Goal: Information Seeking & Learning: Learn about a topic

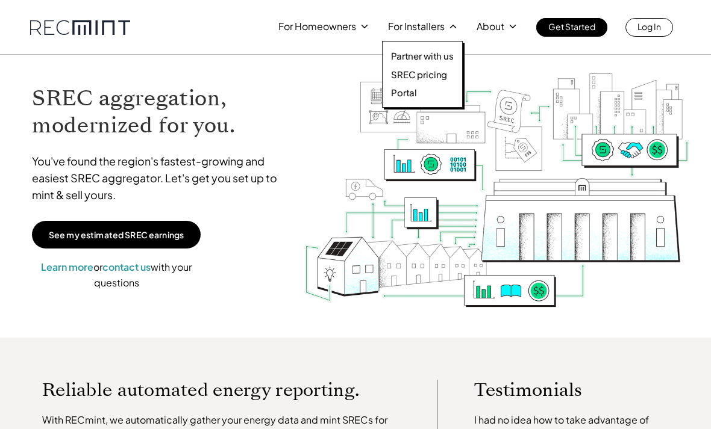
click at [357, 35] on div "For Homeowners For Installers About Get Started Log In" at bounding box center [475, 27] width 395 height 19
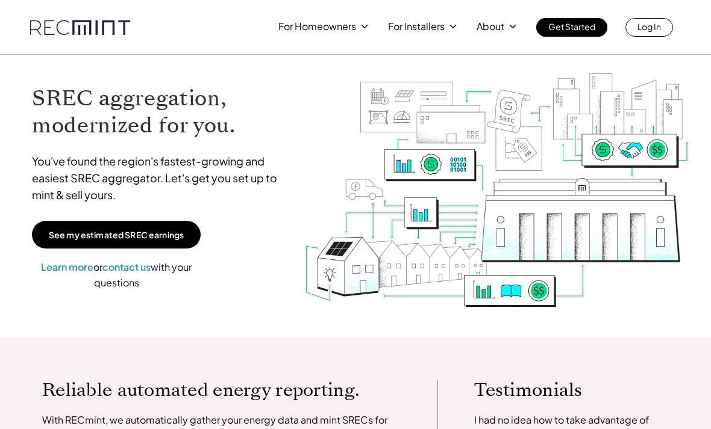
click at [354, 37] on div "For Homeowners For Installers About Get Started Log In" at bounding box center [355, 27] width 711 height 55
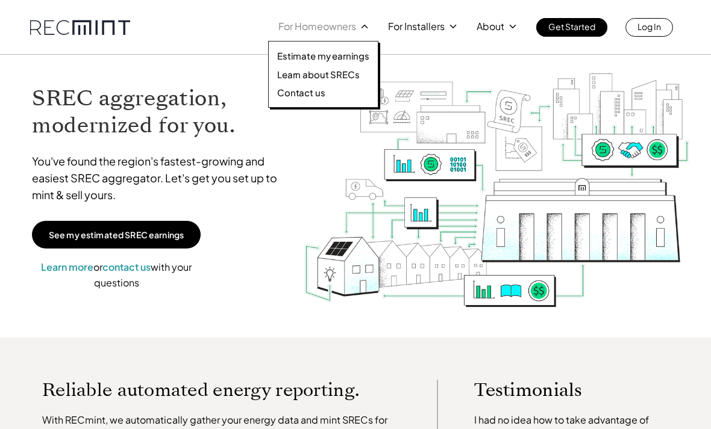
click at [354, 60] on p "Estimate my earnings" at bounding box center [323, 56] width 92 height 12
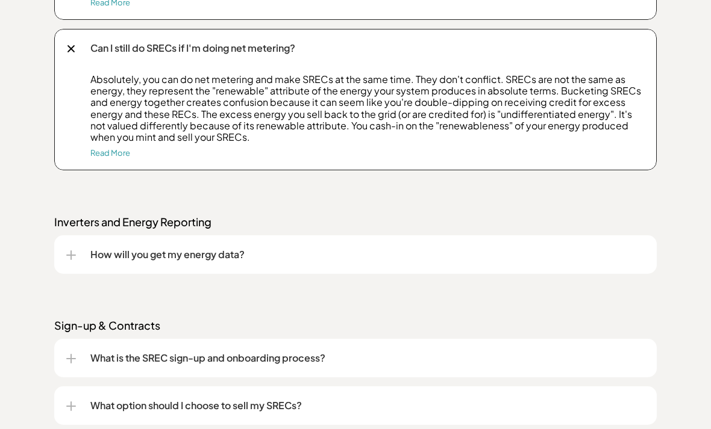
scroll to position [2117, 0]
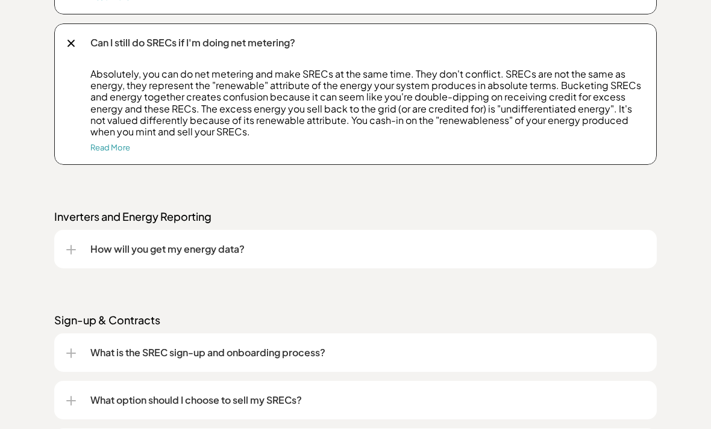
click at [652, 258] on div "How will you get my energy data?" at bounding box center [355, 250] width 602 height 39
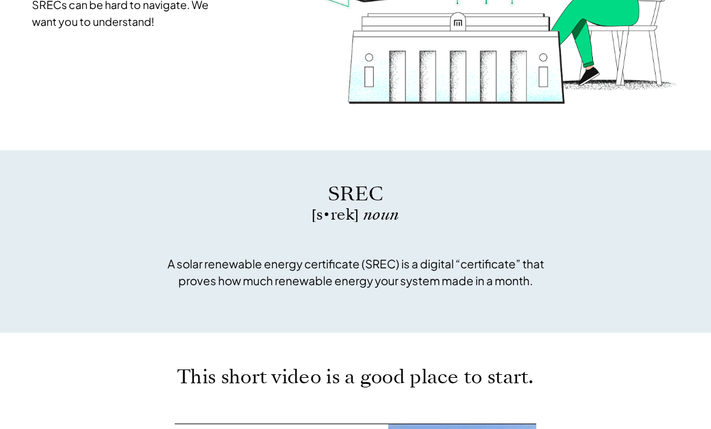
scroll to position [0, 0]
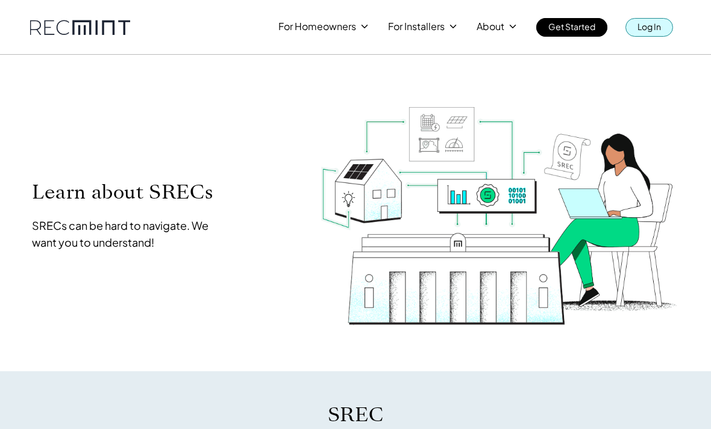
click at [640, 35] on link "Log In" at bounding box center [649, 27] width 48 height 19
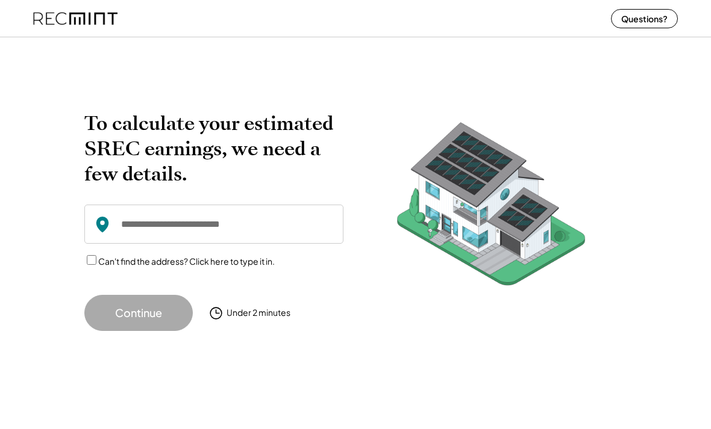
click at [214, 231] on input "input" at bounding box center [213, 224] width 259 height 39
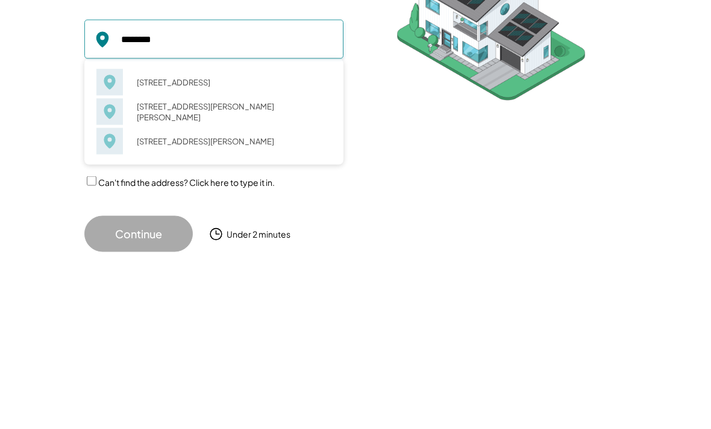
click at [197, 235] on div "9719 Fleetwood Way Frederick, MD 21701" at bounding box center [230, 243] width 202 height 17
type input "**********"
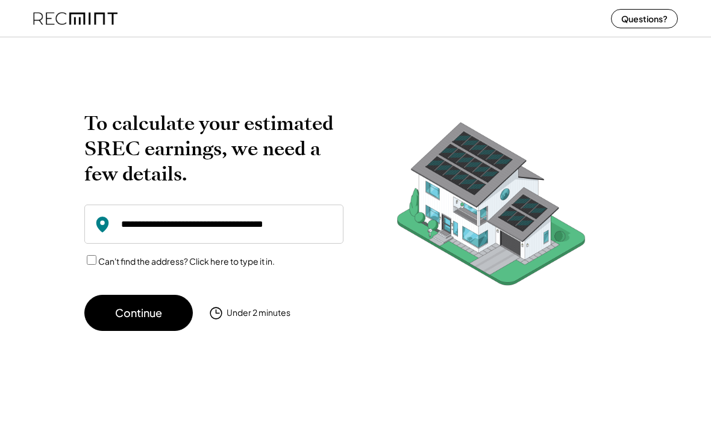
click at [161, 313] on button "Continue" at bounding box center [138, 313] width 108 height 36
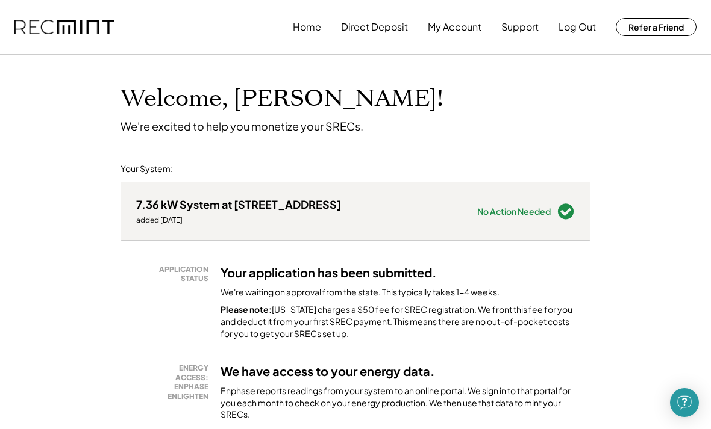
click at [387, 26] on button "Direct Deposit" at bounding box center [374, 27] width 67 height 24
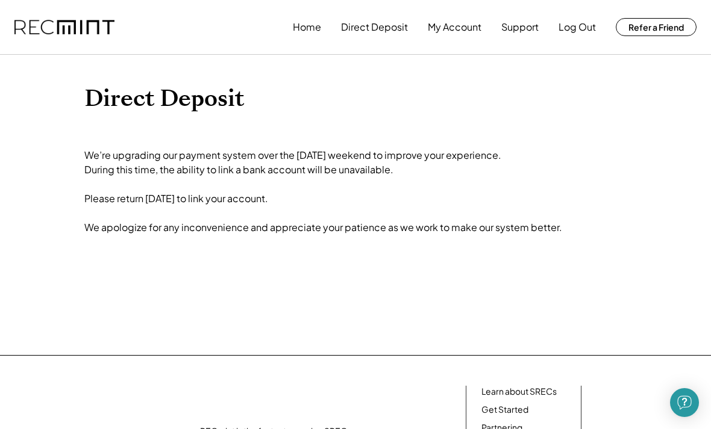
click at [37, 316] on div "Home Direct Deposit My Account Support Log Out Refer a Friend Direct Deposit We…" at bounding box center [355, 313] width 711 height 626
click at [513, 39] on button "Support" at bounding box center [519, 27] width 37 height 24
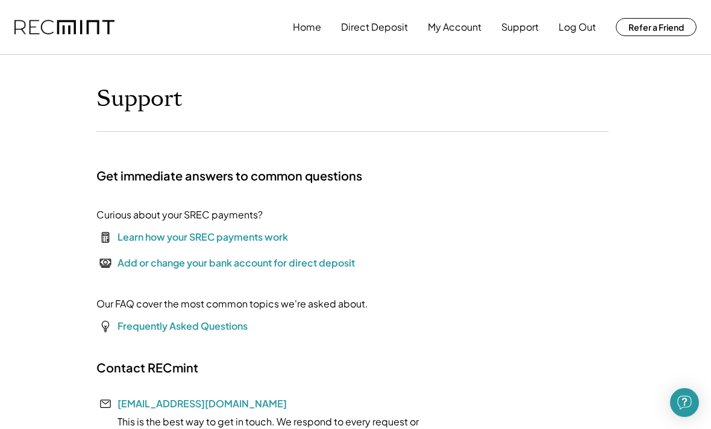
click at [119, 326] on font "Frequently Asked Questions" at bounding box center [182, 326] width 130 height 13
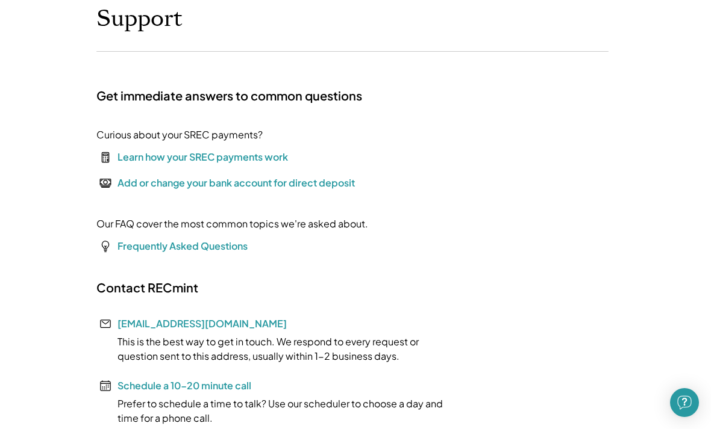
scroll to position [80, 0]
click at [146, 153] on div "Learn how your SREC payments work" at bounding box center [202, 158] width 170 height 14
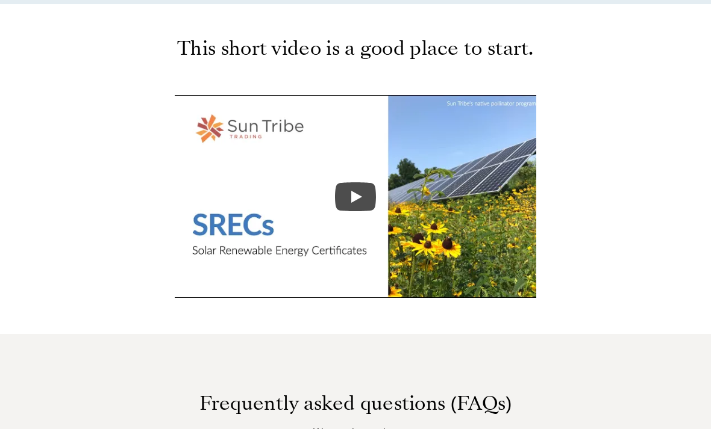
scroll to position [538, 0]
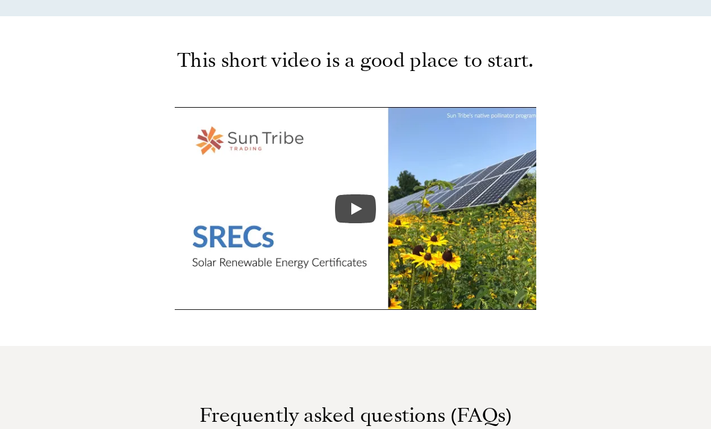
click at [346, 200] on icon "Play" at bounding box center [355, 209] width 41 height 29
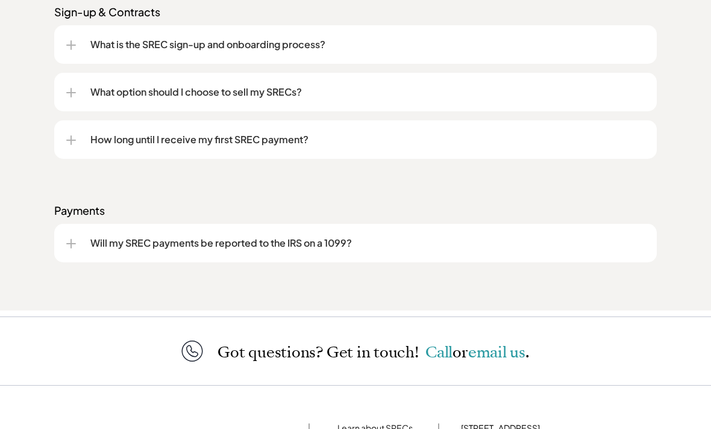
scroll to position [1666, 0]
